Goal: Information Seeking & Learning: Understand process/instructions

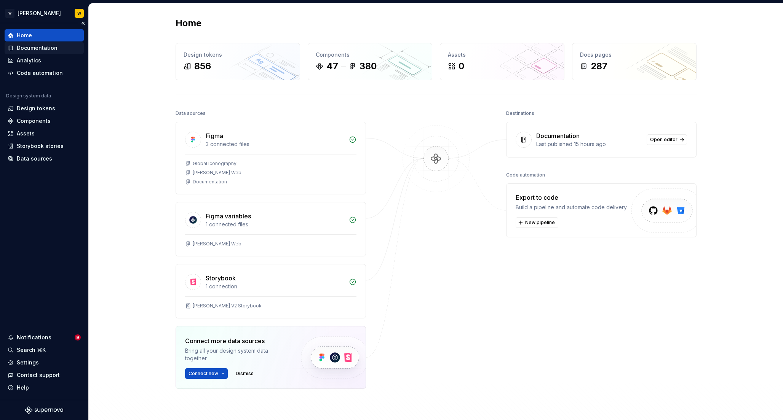
click at [49, 49] on div "Documentation" at bounding box center [37, 48] width 41 height 8
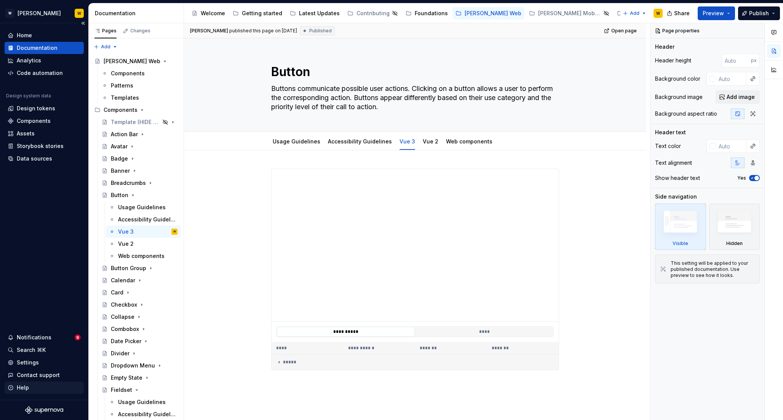
click at [24, 387] on div "Help" at bounding box center [23, 388] width 12 height 8
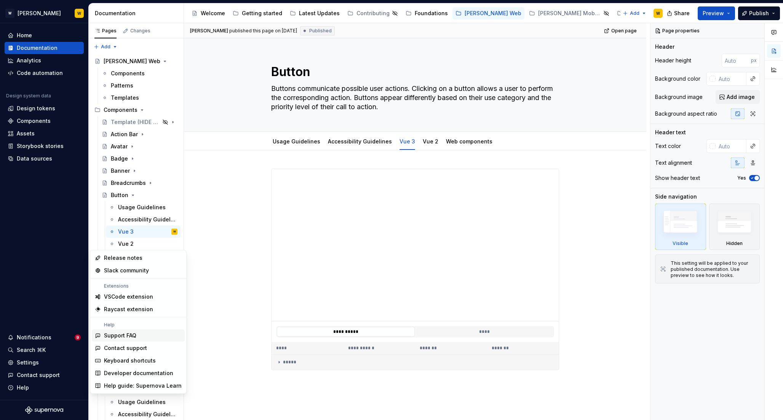
click at [129, 337] on div "Support FAQ" at bounding box center [120, 336] width 32 height 8
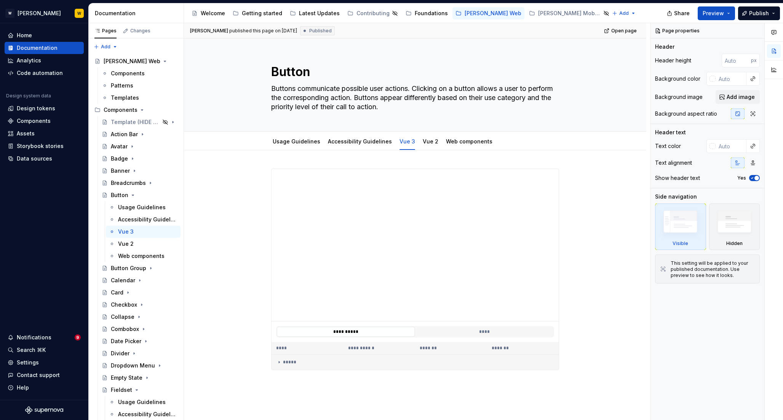
type textarea "*"
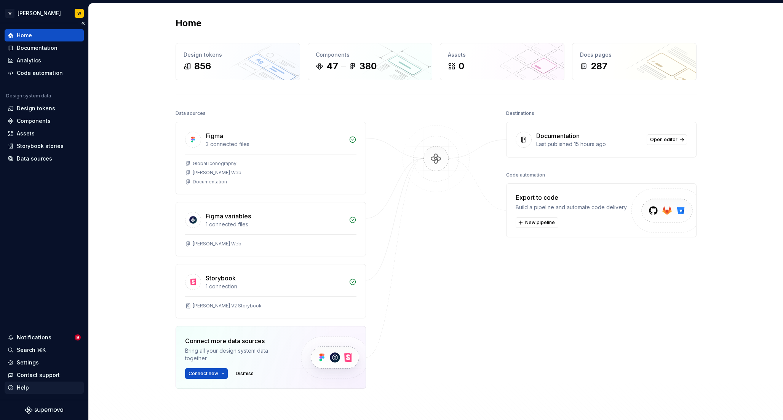
click at [27, 388] on div "Help" at bounding box center [23, 388] width 12 height 8
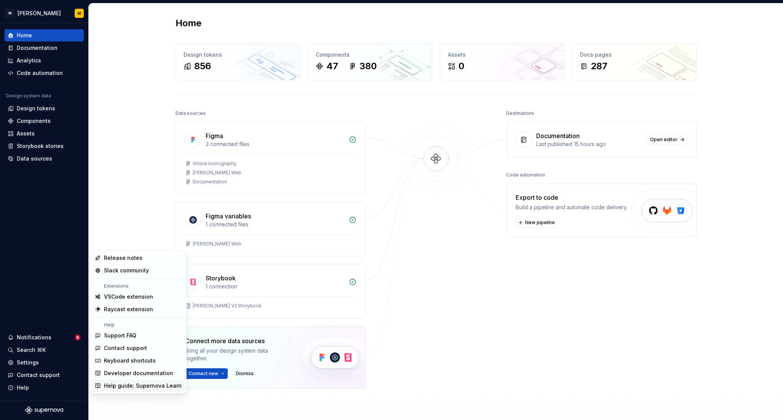
click at [118, 386] on div "Help guide: Supernova Learn" at bounding box center [143, 386] width 78 height 8
